Goal: Task Accomplishment & Management: Manage account settings

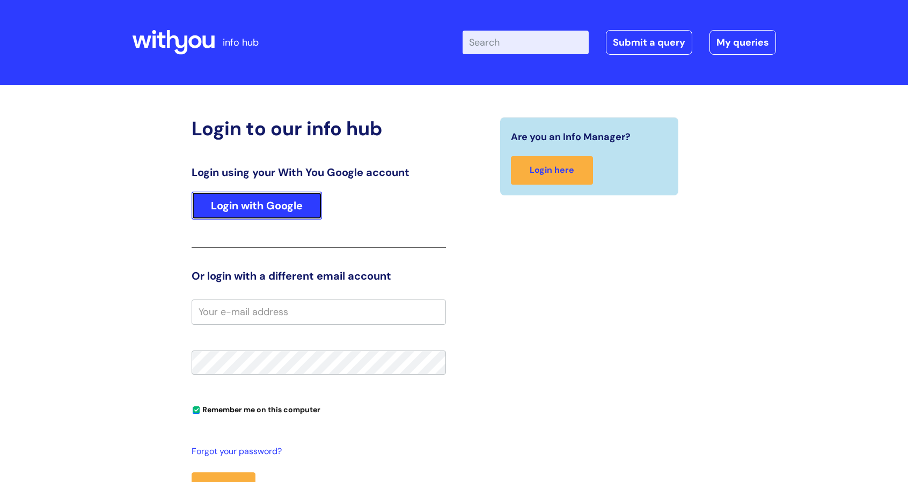
click at [262, 194] on link "Login with Google" at bounding box center [256, 205] width 130 height 28
click at [208, 316] on input "email" at bounding box center [318, 311] width 254 height 25
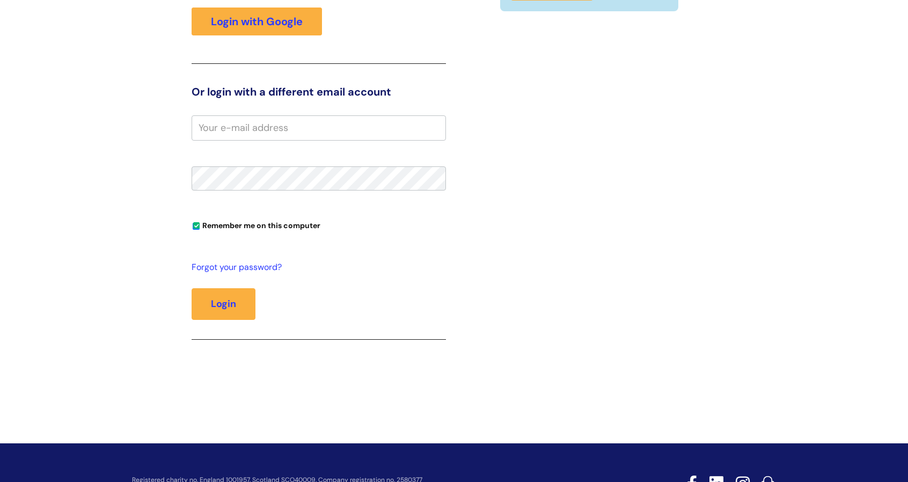
scroll to position [190, 0]
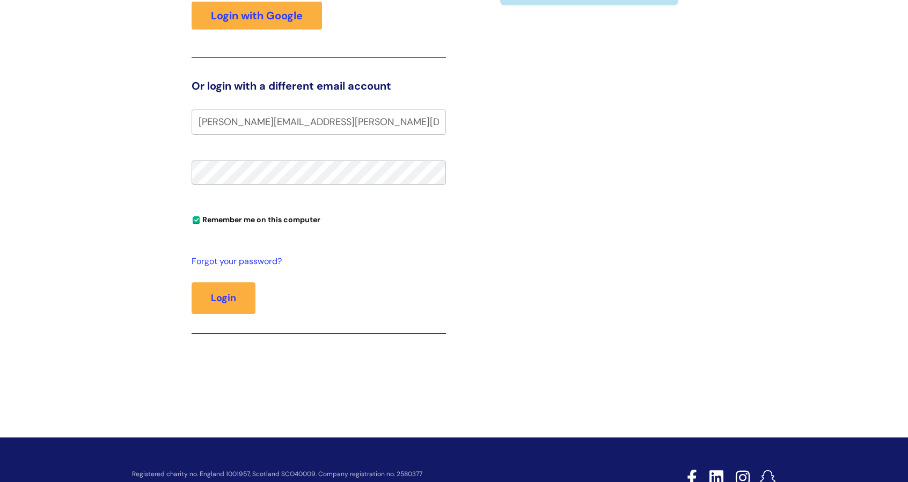
type input "[PERSON_NAME][EMAIL_ADDRESS][PERSON_NAME][DOMAIN_NAME]"
click at [196, 217] on input "Remember me on this computer" at bounding box center [196, 220] width 7 height 7
checkbox input "false"
click at [191, 282] on button "Login" at bounding box center [223, 297] width 64 height 31
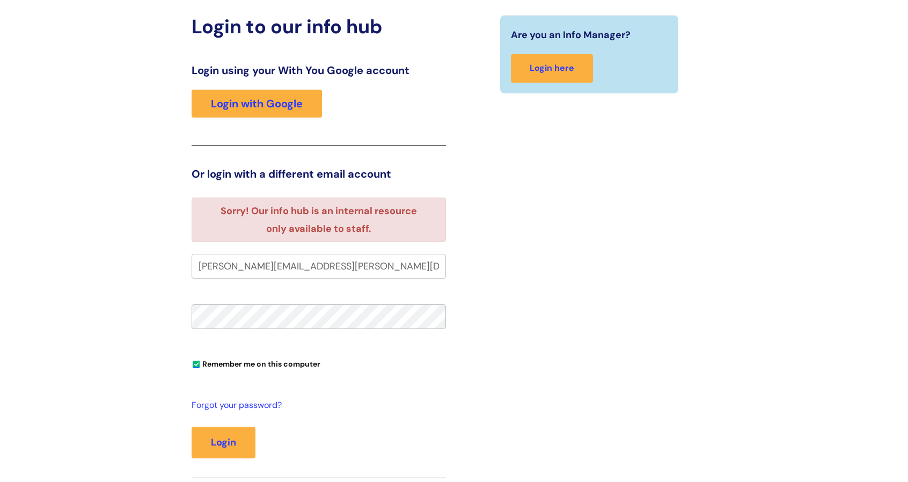
scroll to position [102, 0]
click at [282, 92] on link "Login with Google" at bounding box center [256, 103] width 130 height 28
